Goal: Task Accomplishment & Management: Use online tool/utility

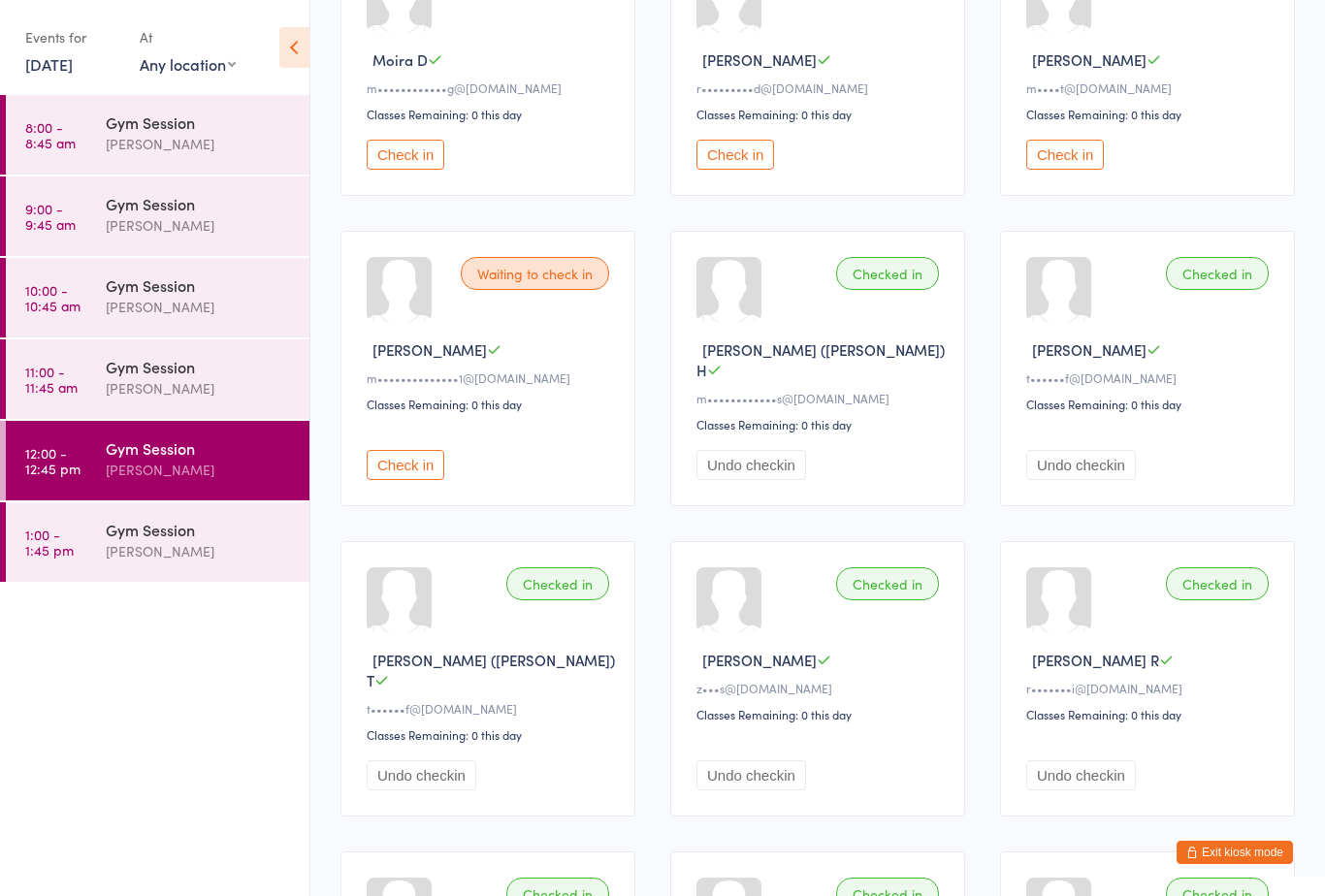
click at [147, 540] on div "Gym Session" at bounding box center [199, 528] width 187 height 21
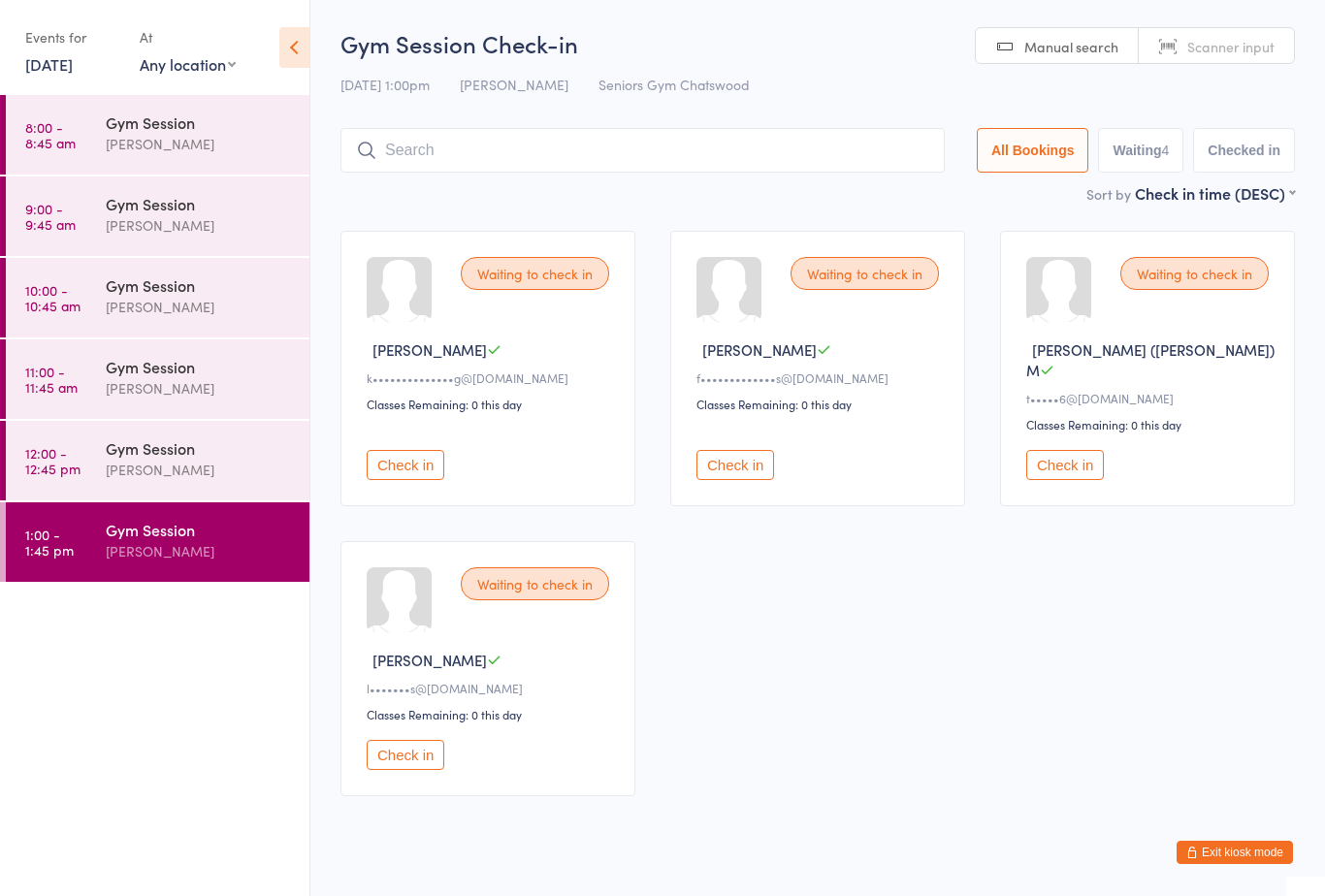
click at [736, 463] on button "Check in" at bounding box center [735, 465] width 77 height 30
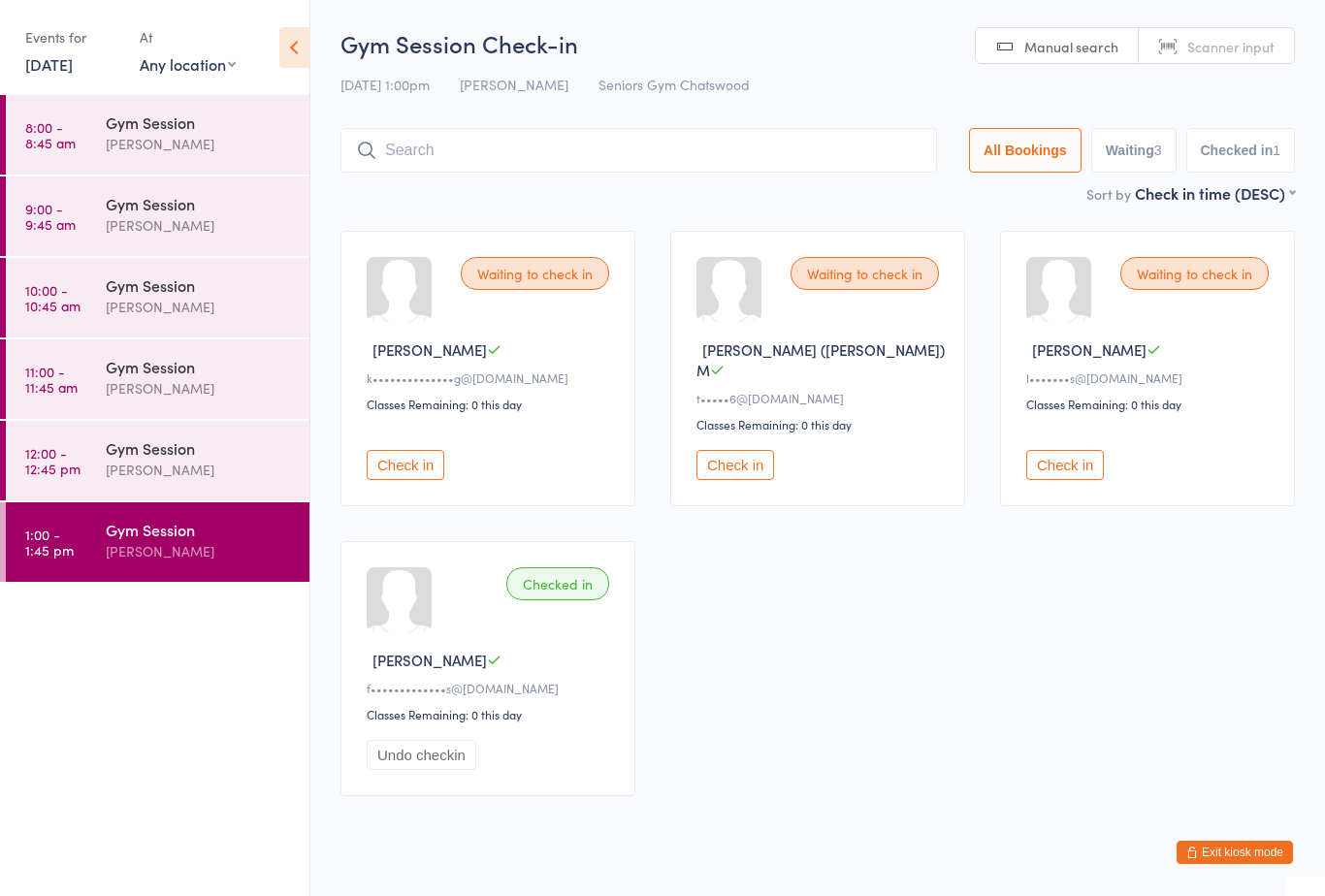
click at [428, 453] on button "Check in" at bounding box center [405, 465] width 77 height 30
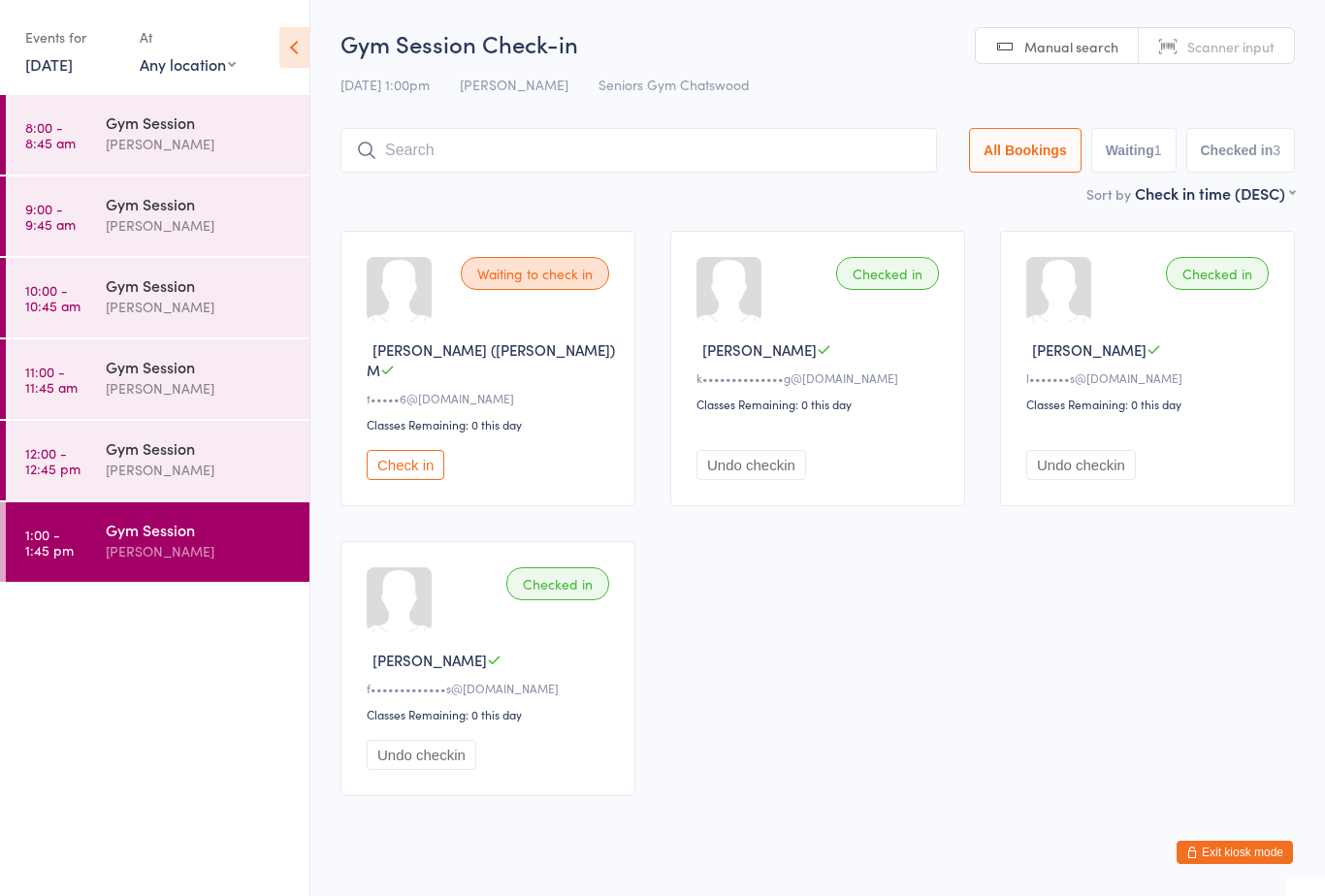
click at [444, 450] on button "Check in" at bounding box center [405, 465] width 77 height 30
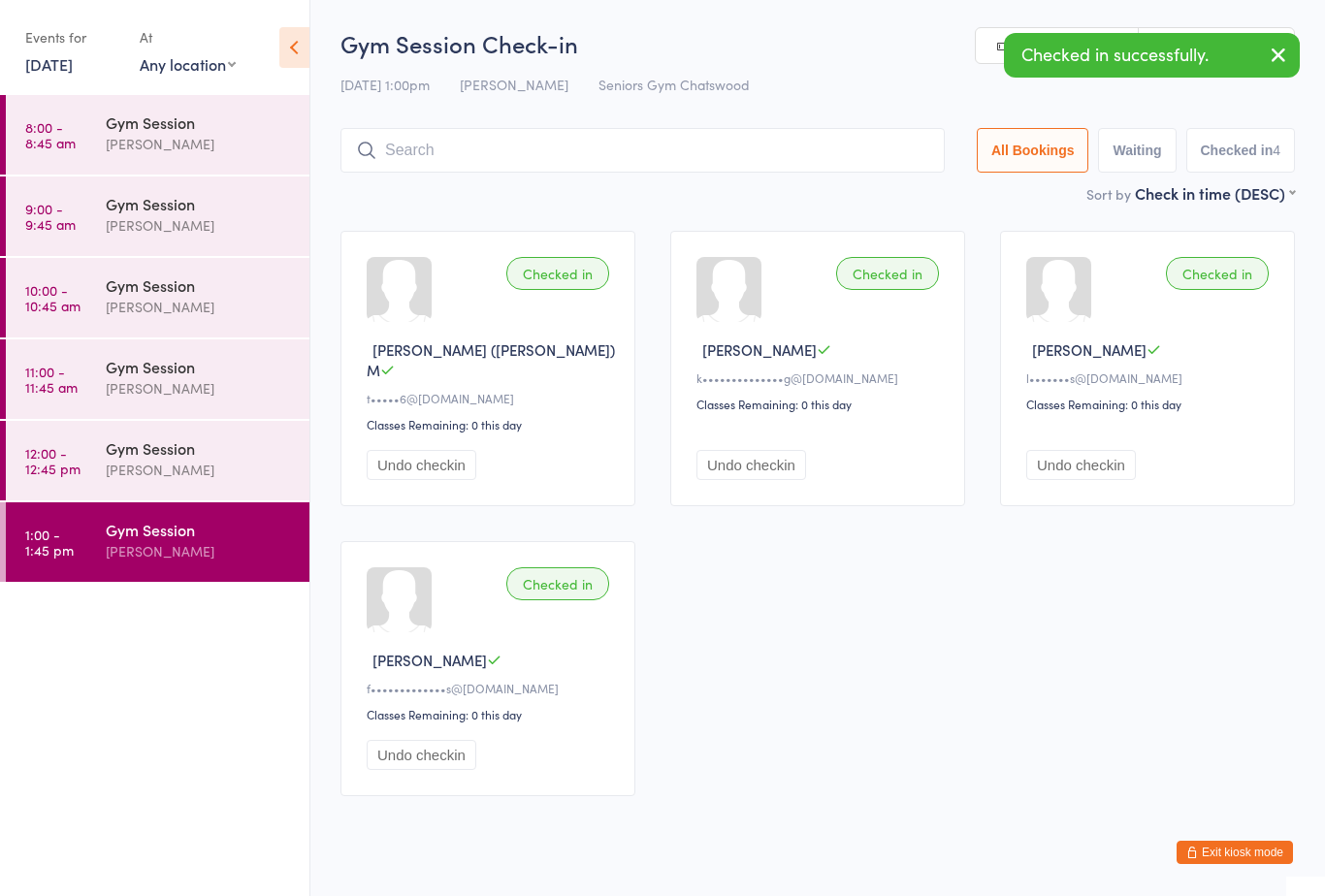
click at [249, 459] on div "Gym Session" at bounding box center [199, 447] width 187 height 21
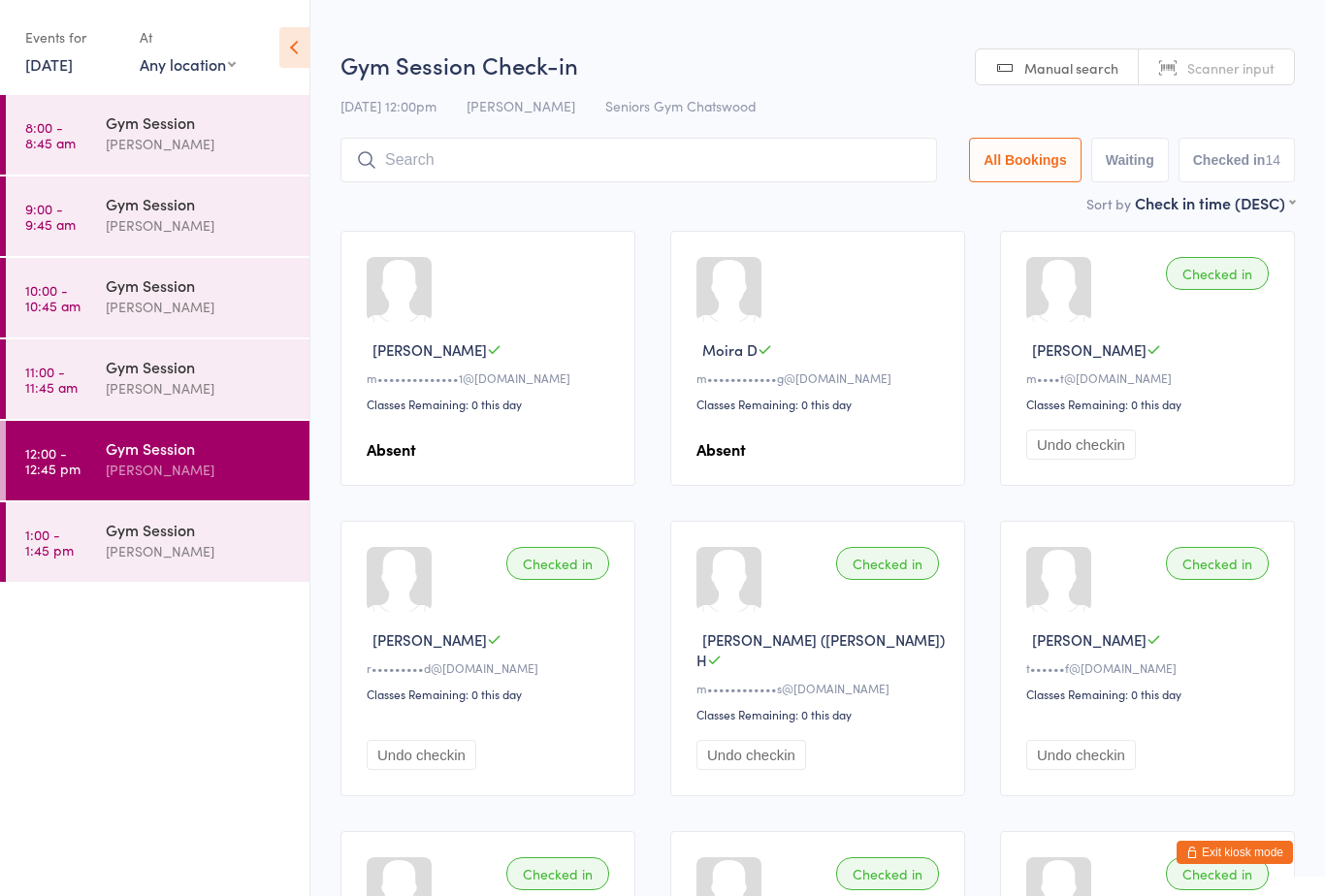
click at [243, 373] on div "Gym Session" at bounding box center [199, 366] width 187 height 21
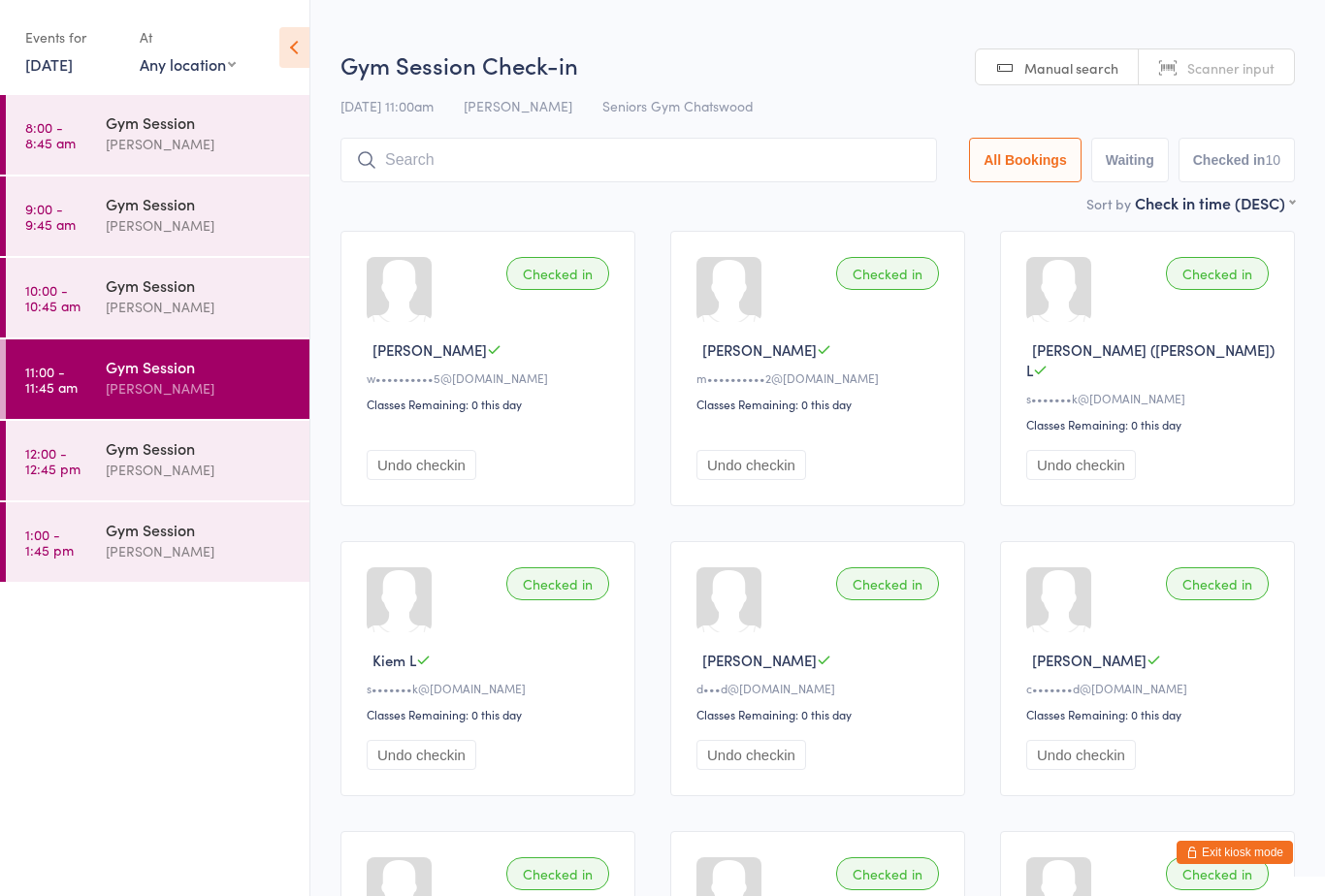
click at [265, 298] on div "[PERSON_NAME]" at bounding box center [199, 307] width 187 height 22
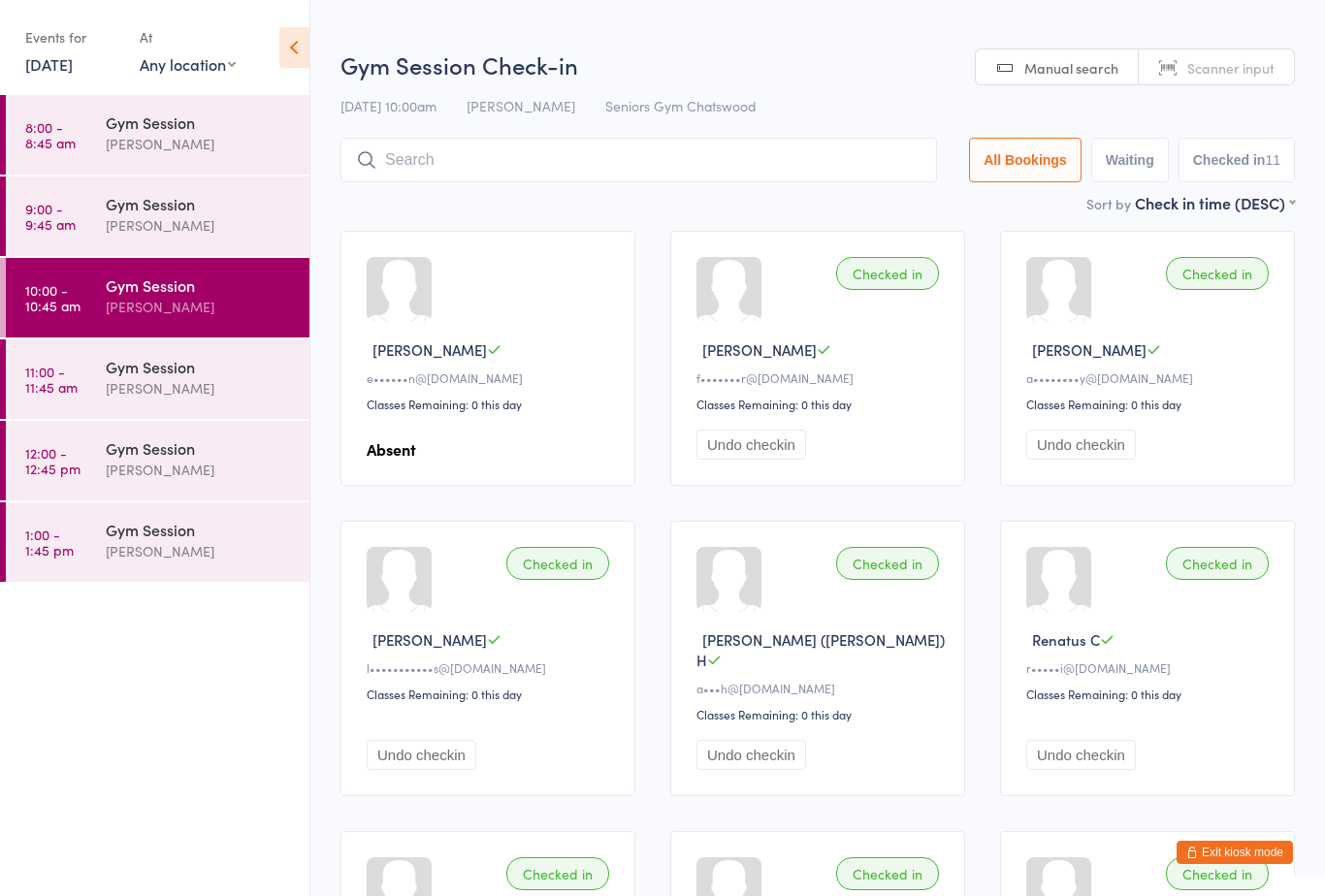
click at [251, 228] on div "[PERSON_NAME]" at bounding box center [199, 225] width 187 height 22
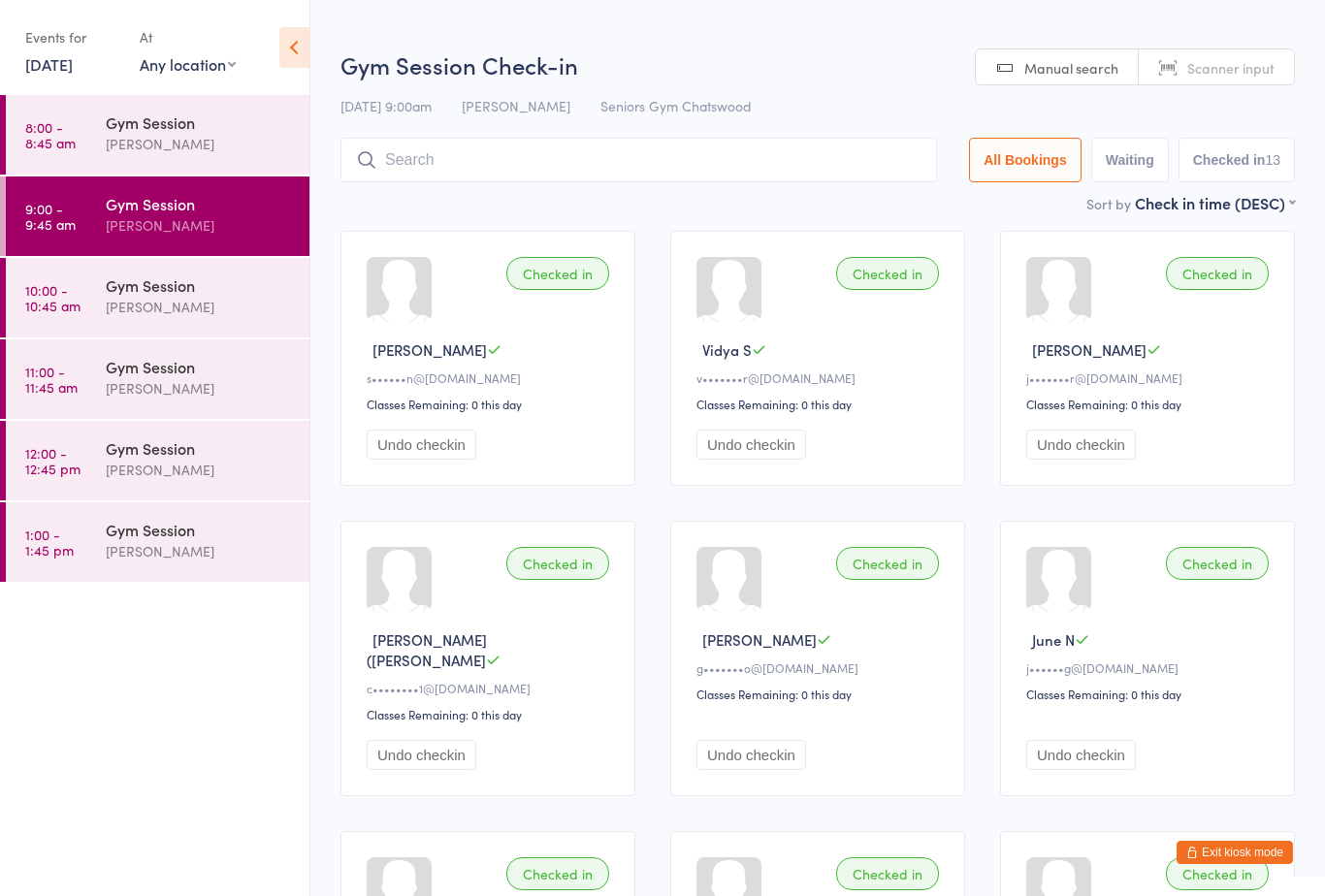
click at [211, 152] on div "[PERSON_NAME]" at bounding box center [199, 144] width 187 height 22
